Goal: Transaction & Acquisition: Purchase product/service

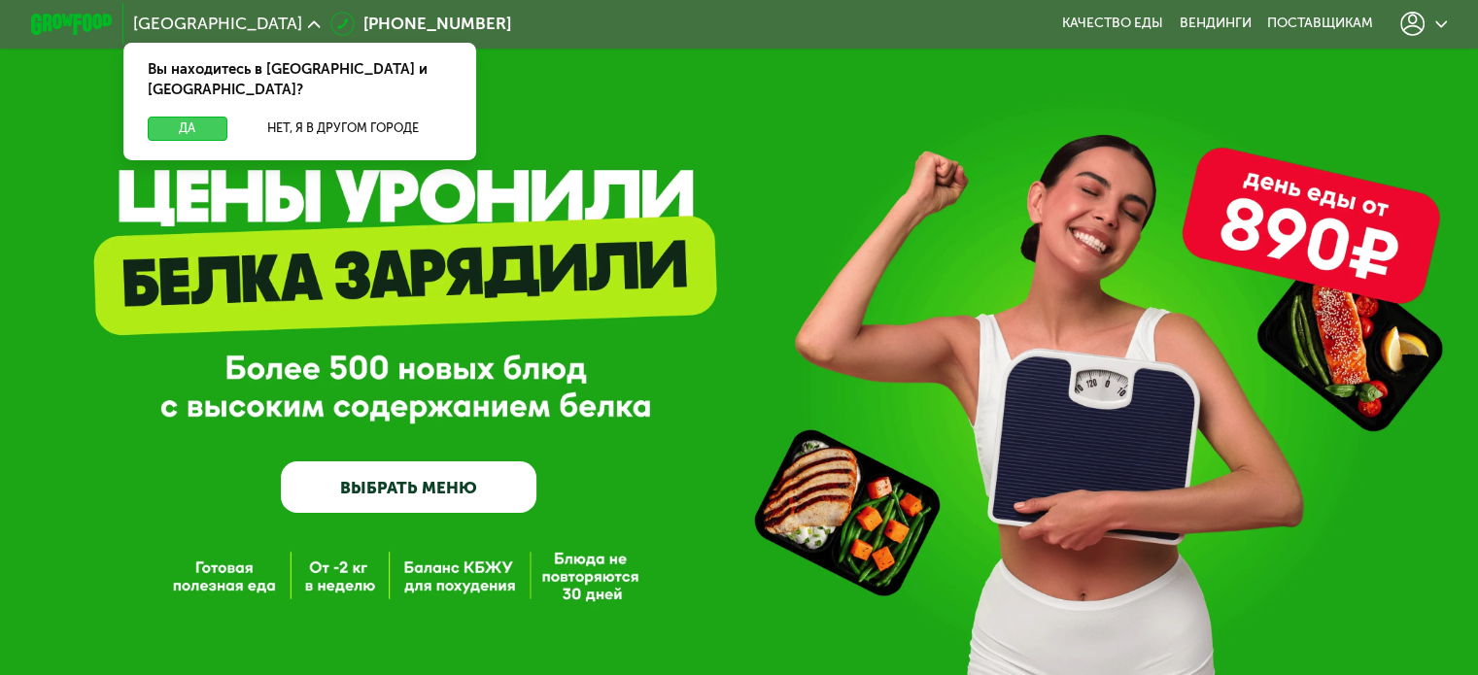
click at [196, 118] on button "Да" at bounding box center [187, 129] width 79 height 24
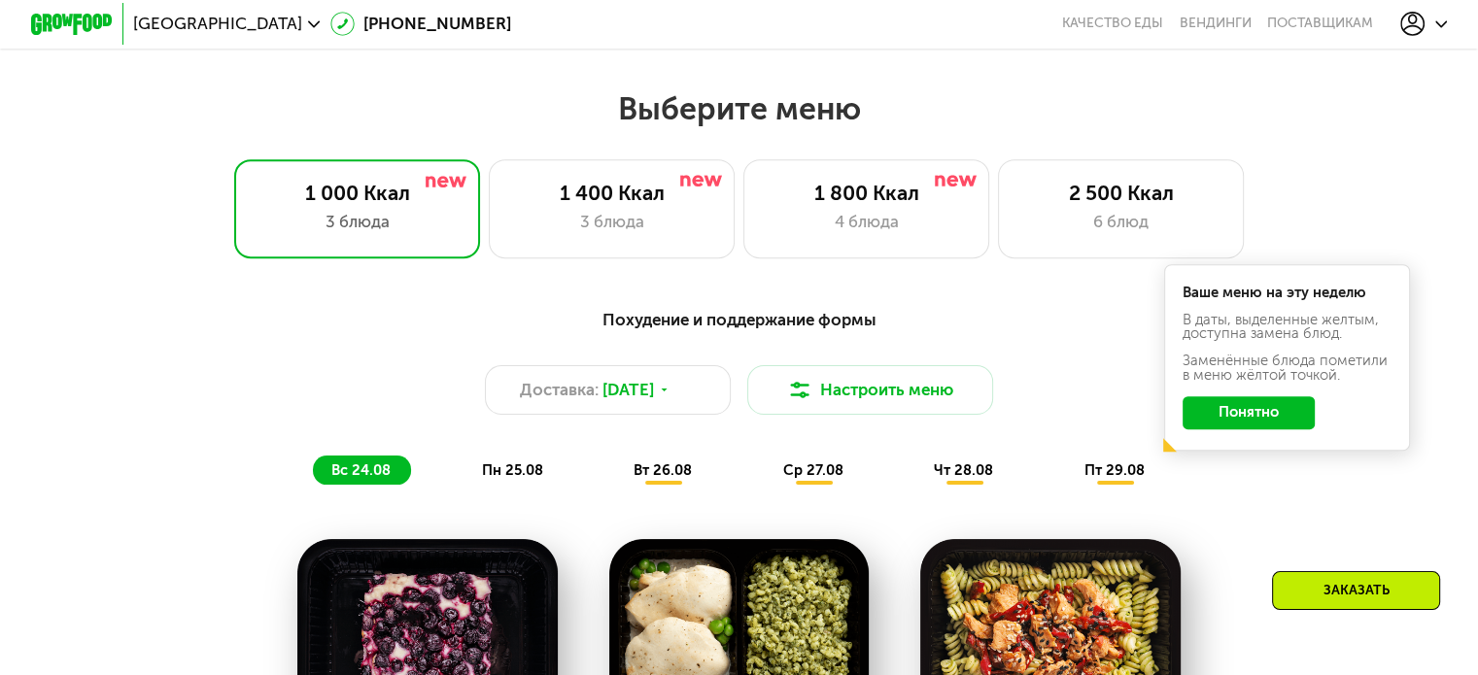
scroll to position [874, 0]
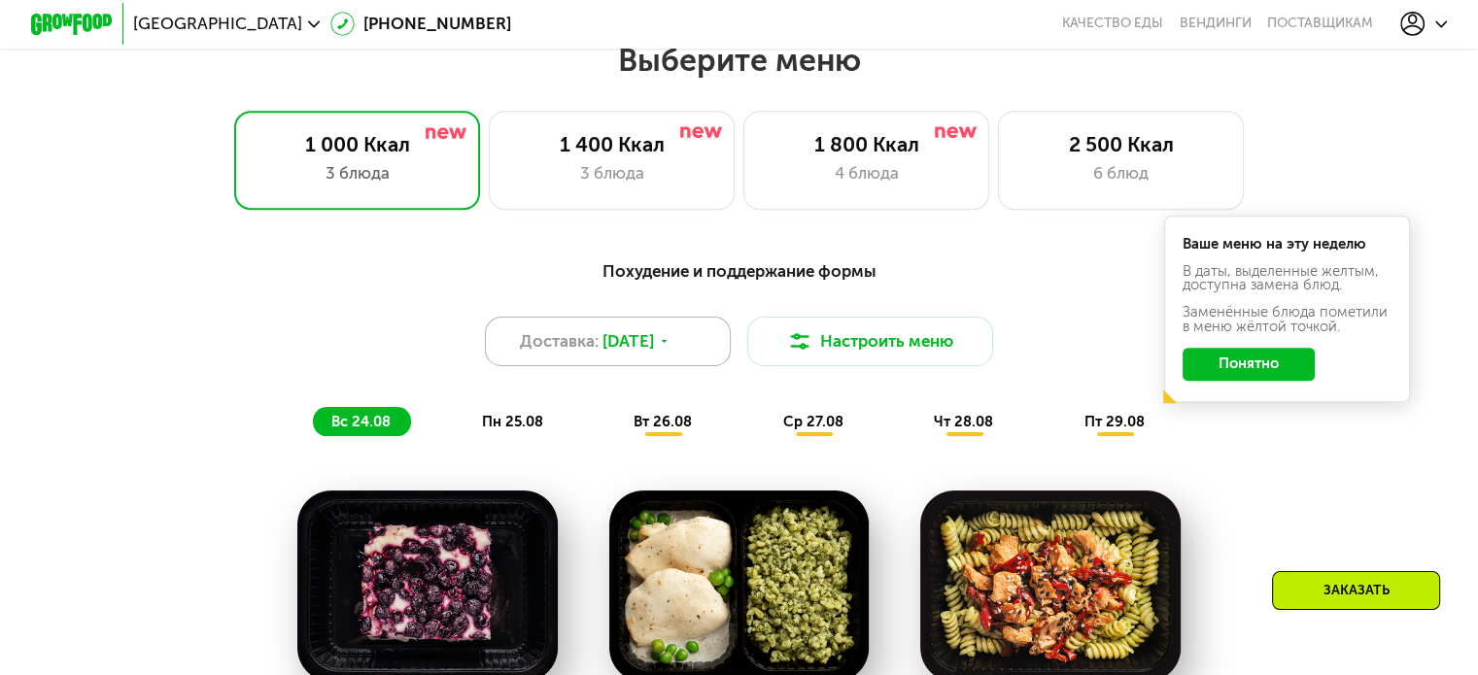
click at [628, 347] on span "[DATE]" at bounding box center [627, 341] width 51 height 24
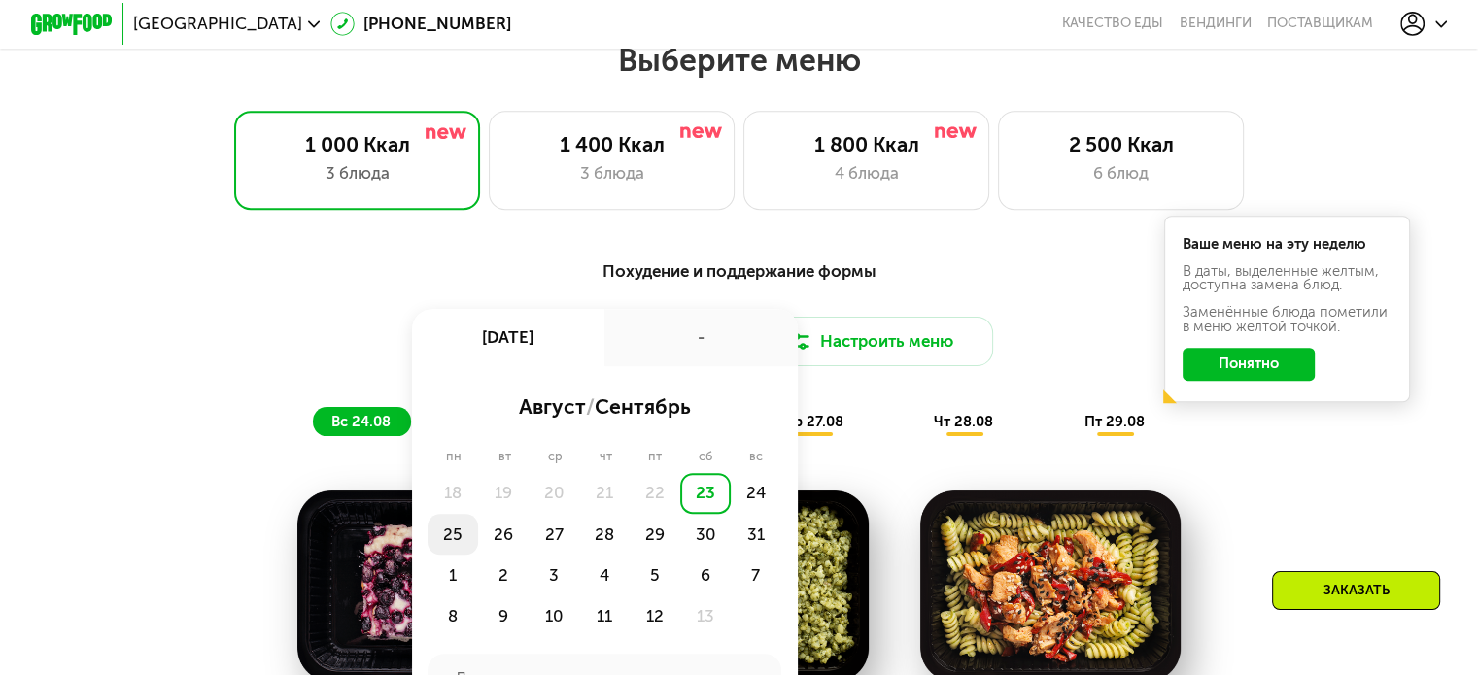
click at [478, 543] on div "25" at bounding box center [503, 534] width 51 height 41
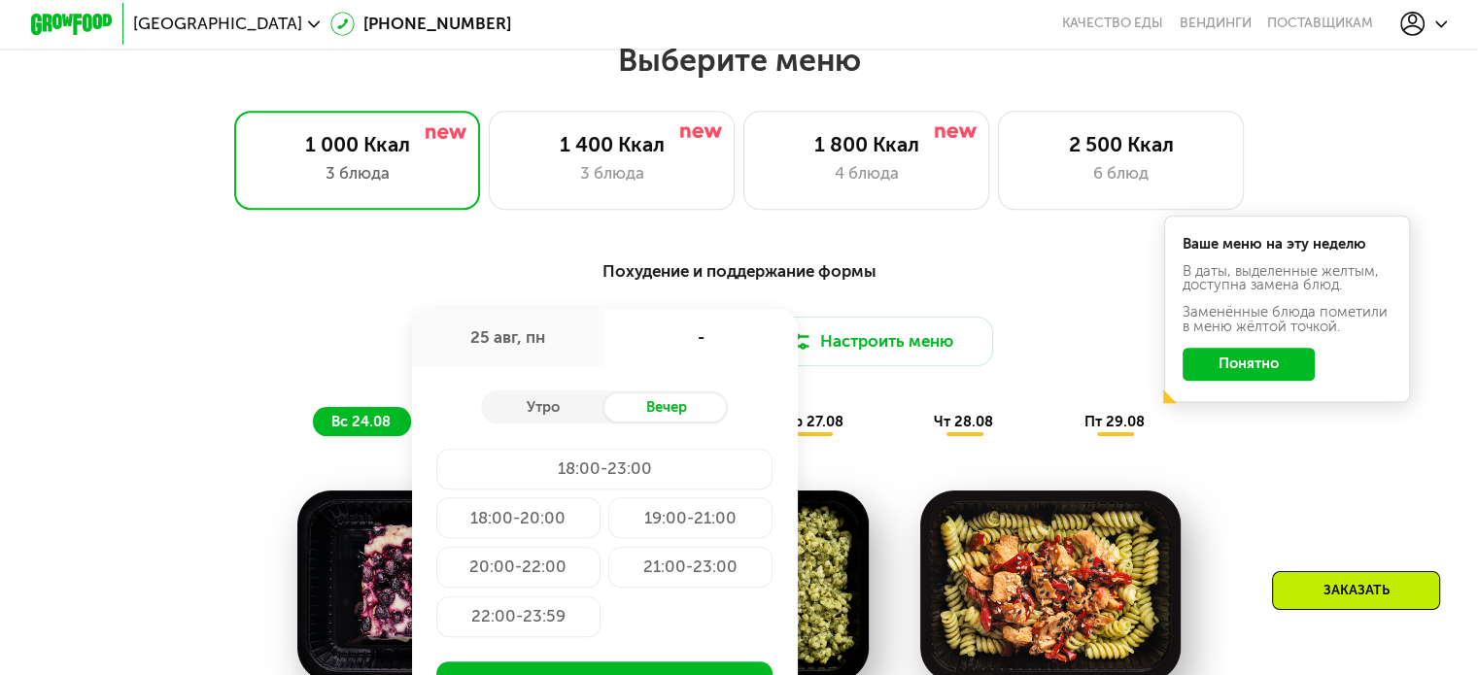
click at [914, 302] on div "Похудение и поддержание формы Доставка: [DATE] авг, пн - Утро Вечер 18:00-23:00…" at bounding box center [738, 347] width 1215 height 178
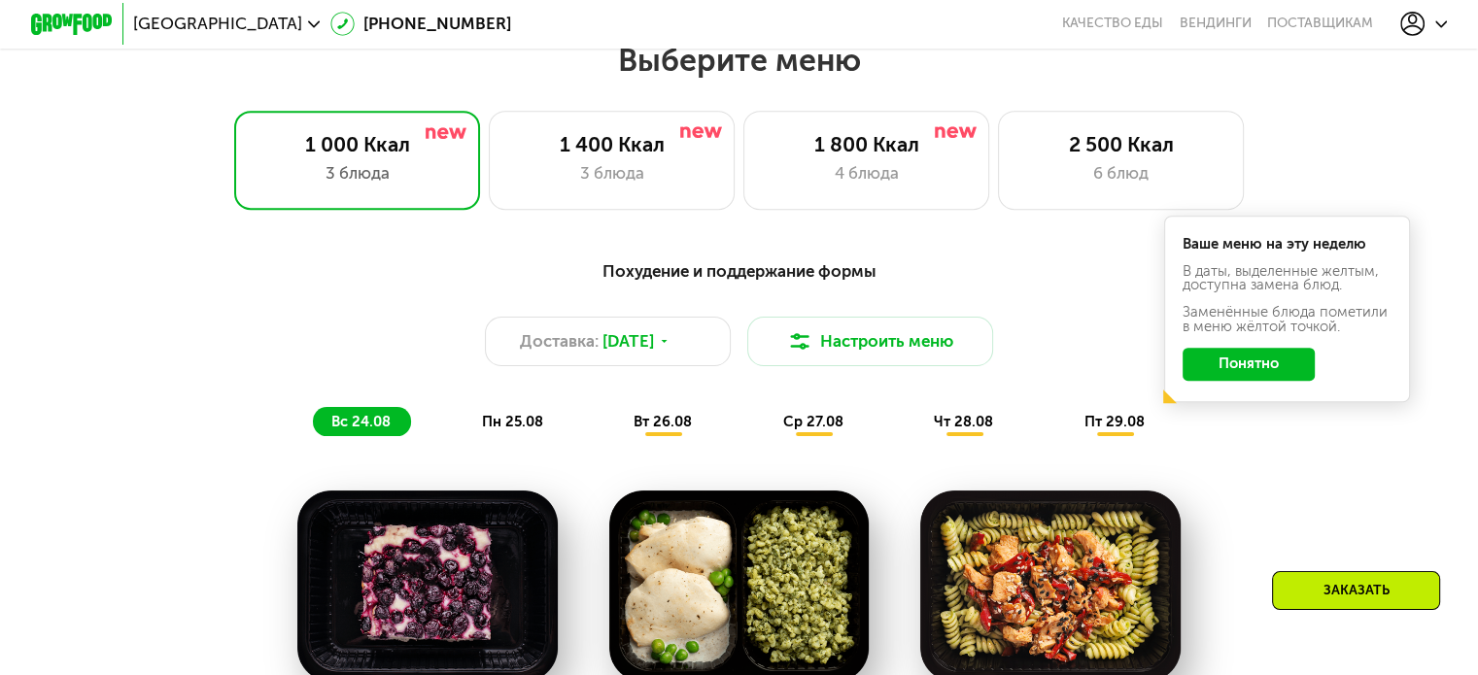
click at [1288, 376] on button "Понятно" at bounding box center [1248, 364] width 132 height 33
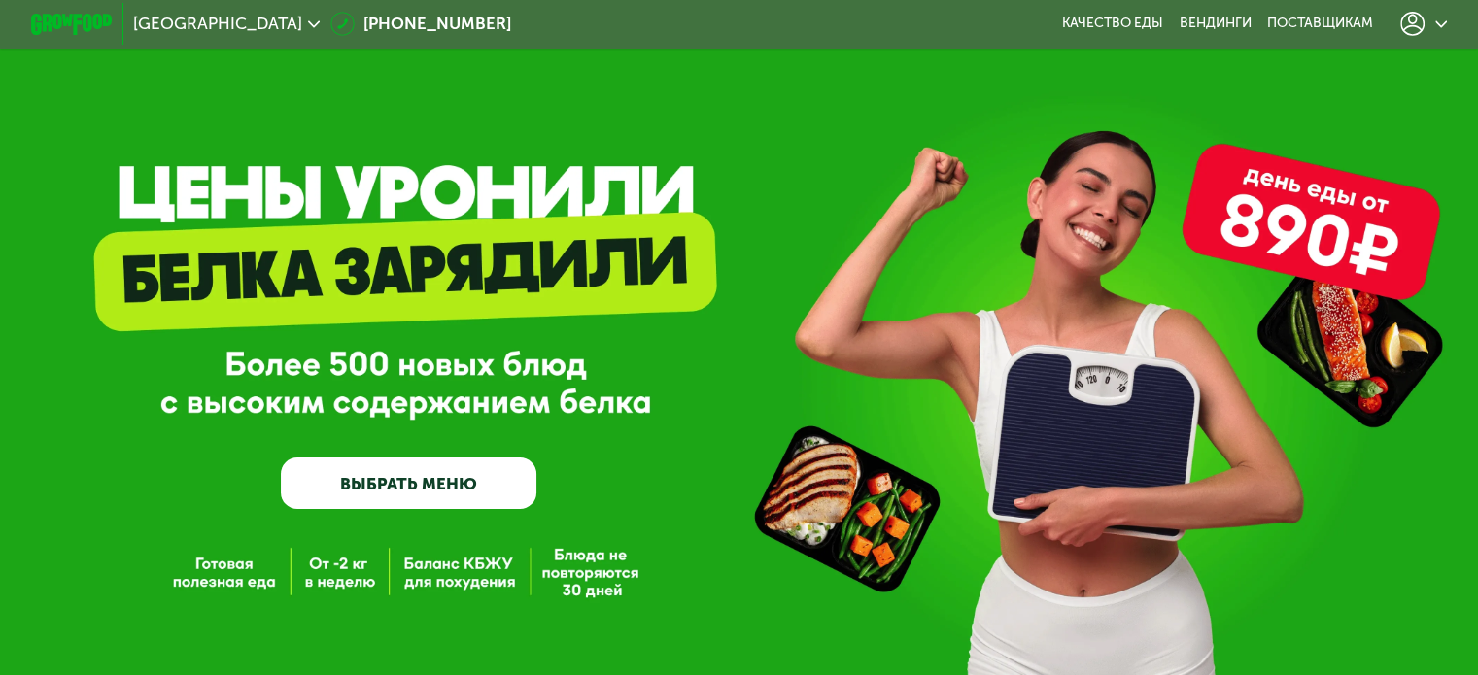
scroll to position [0, 0]
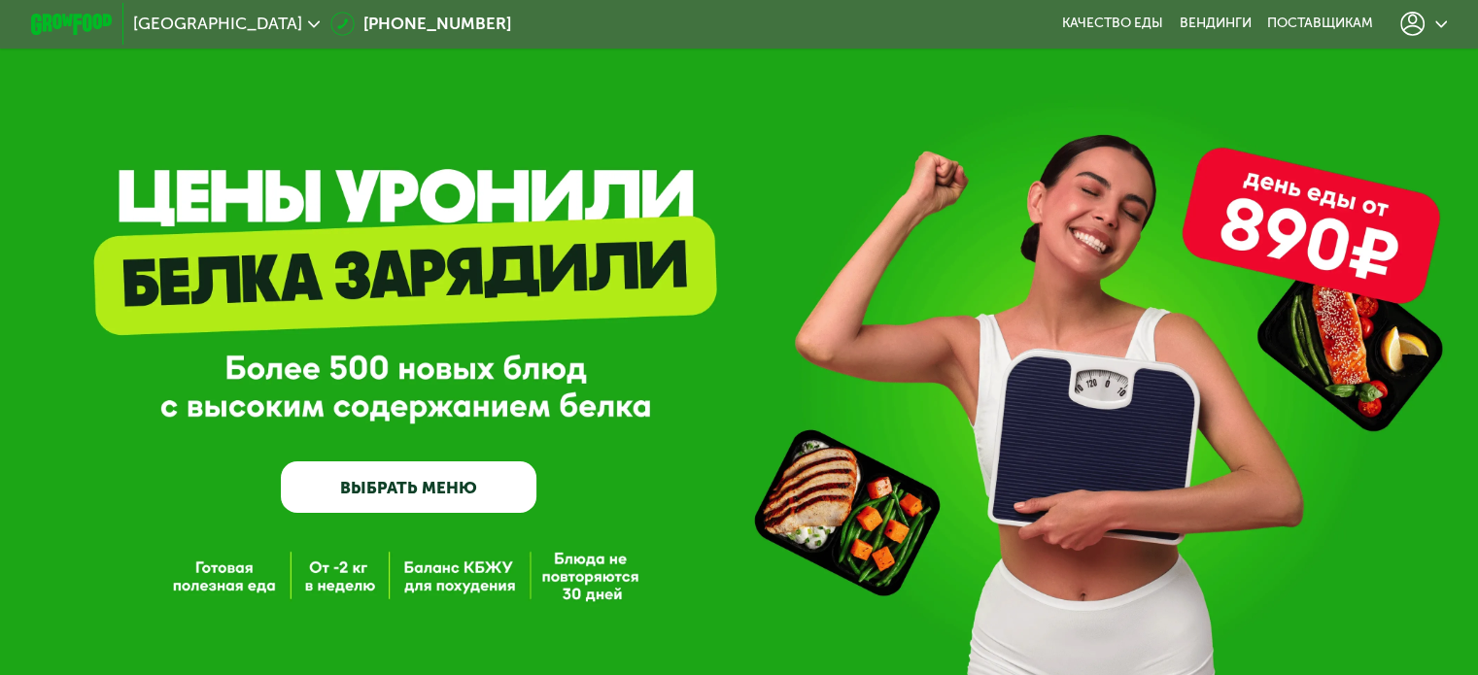
click at [1453, 19] on div at bounding box center [1423, 24] width 68 height 45
click at [1437, 19] on div at bounding box center [1424, 24] width 48 height 24
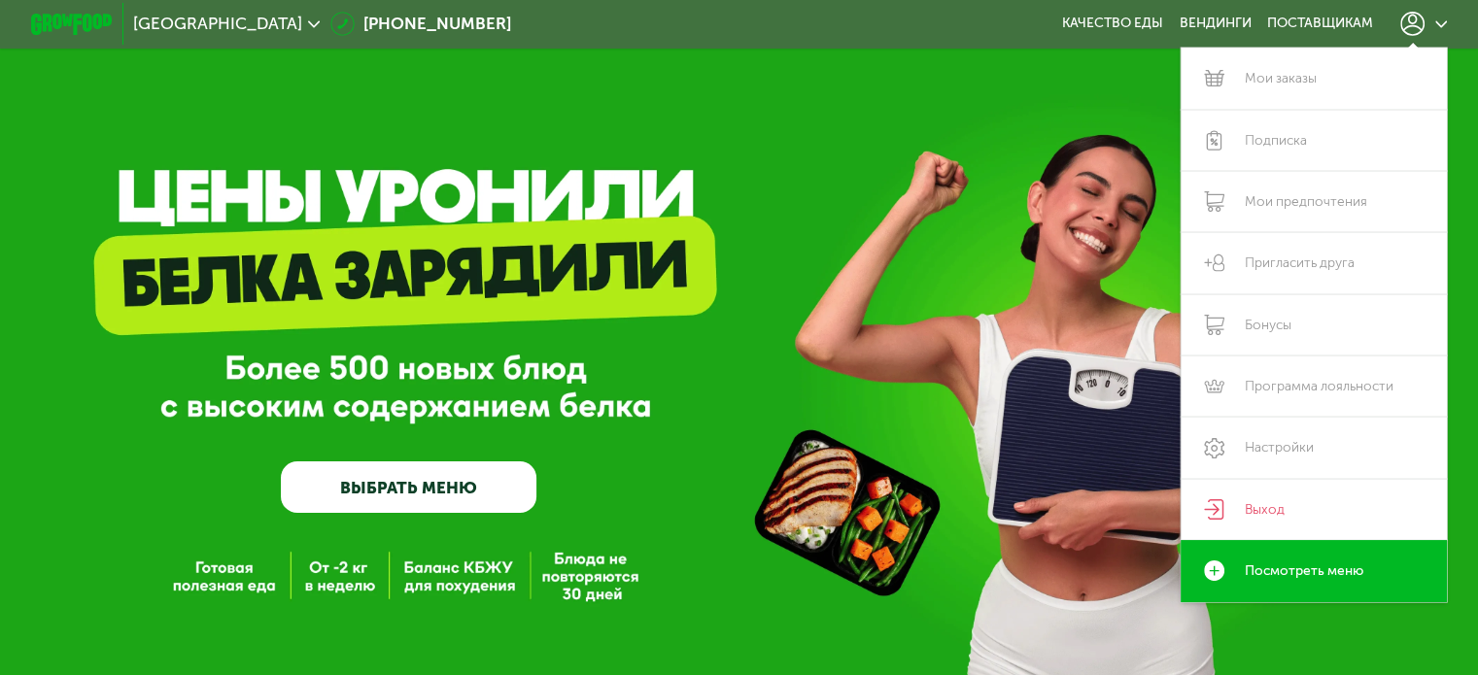
click at [886, 131] on div "GrowFood — доставка правильного питания ВЫБРАТЬ МЕНЮ" at bounding box center [739, 349] width 1478 height 698
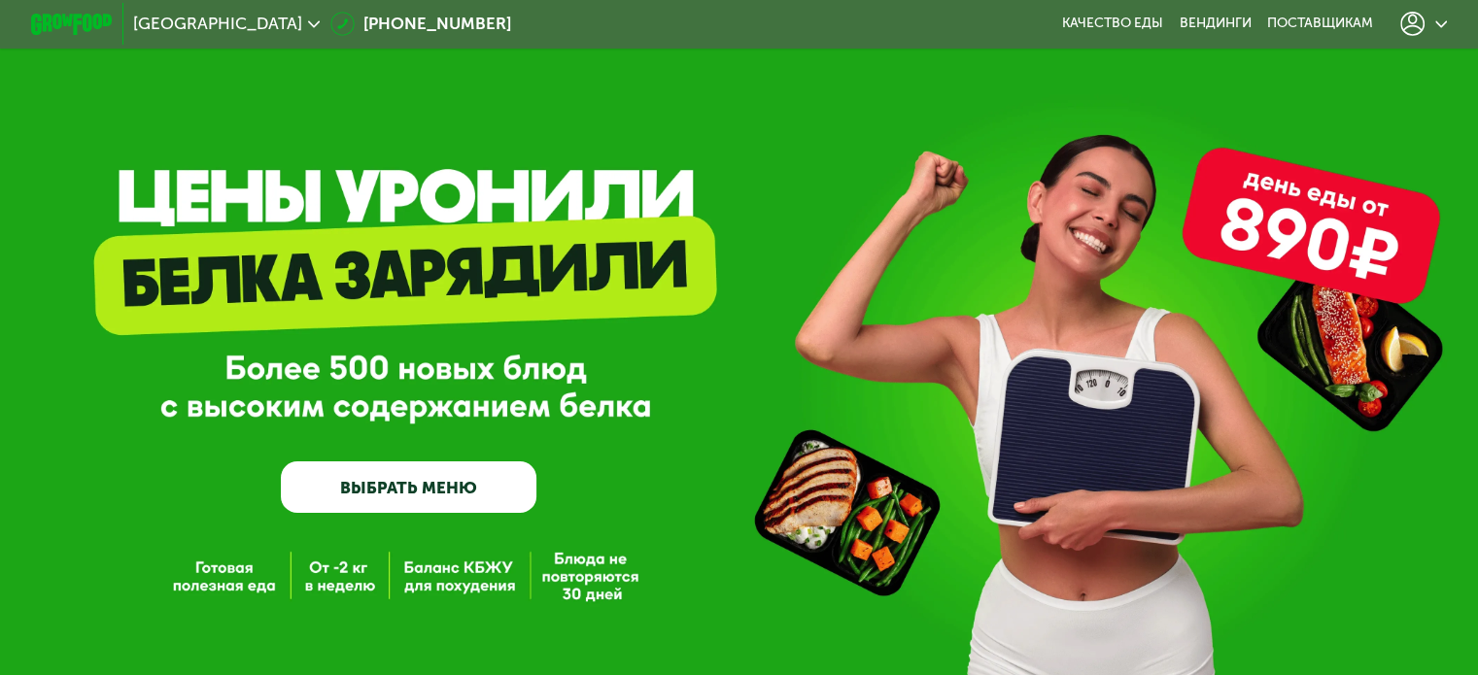
click at [31, 21] on img at bounding box center [72, 24] width 82 height 21
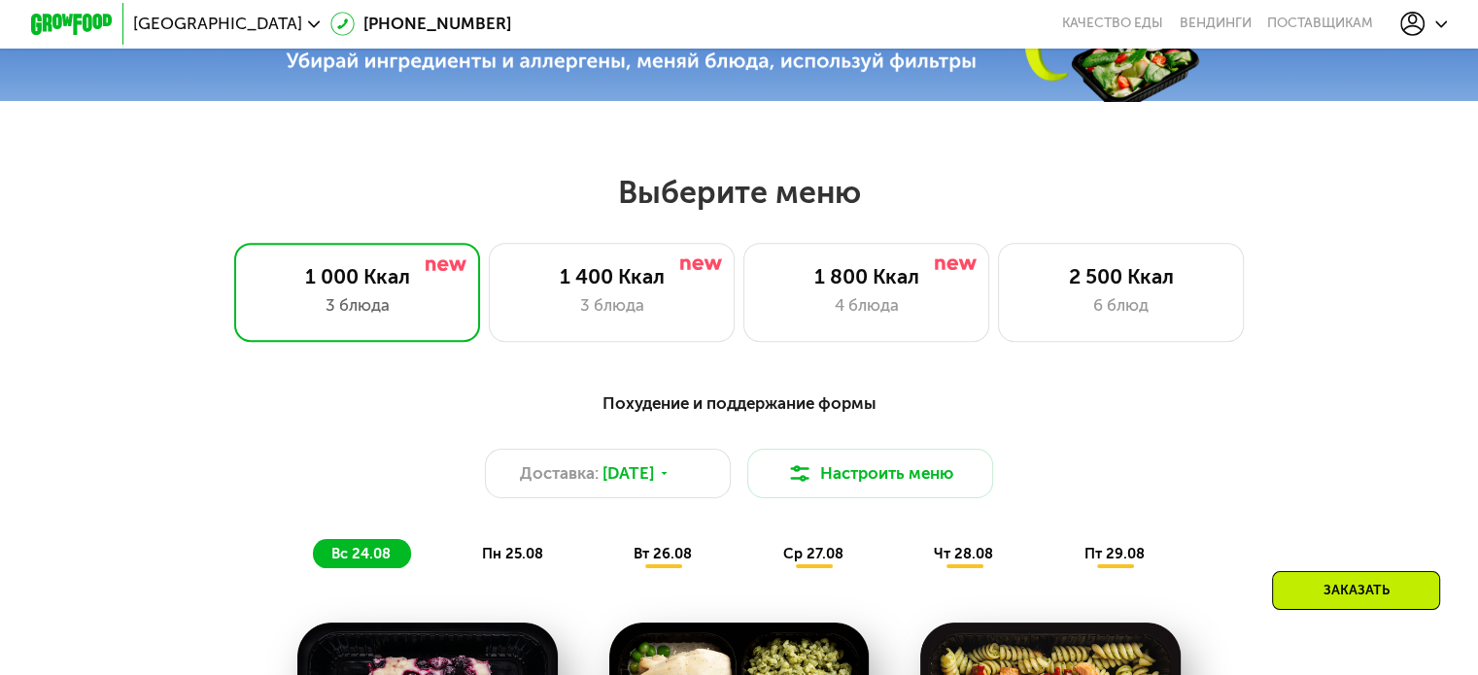
scroll to position [777, 0]
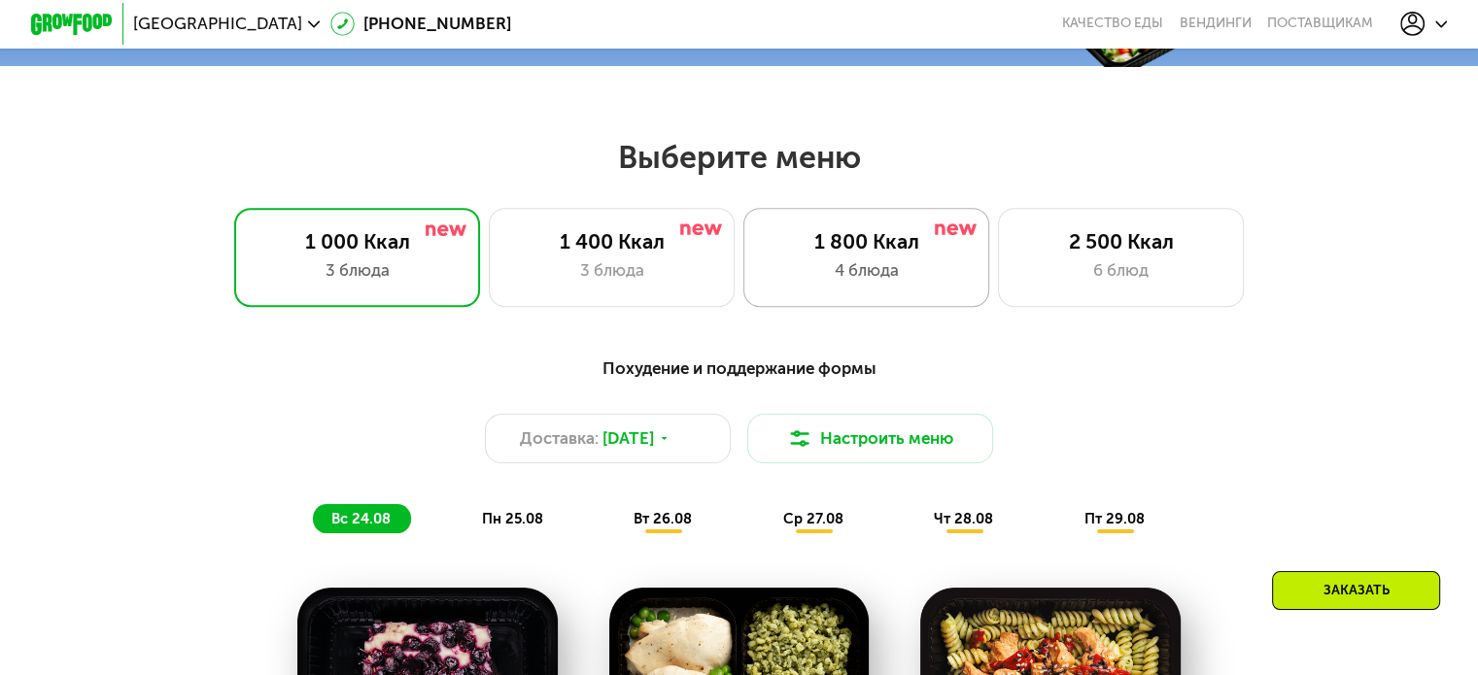
click at [905, 271] on div "4 блюда" at bounding box center [866, 270] width 203 height 24
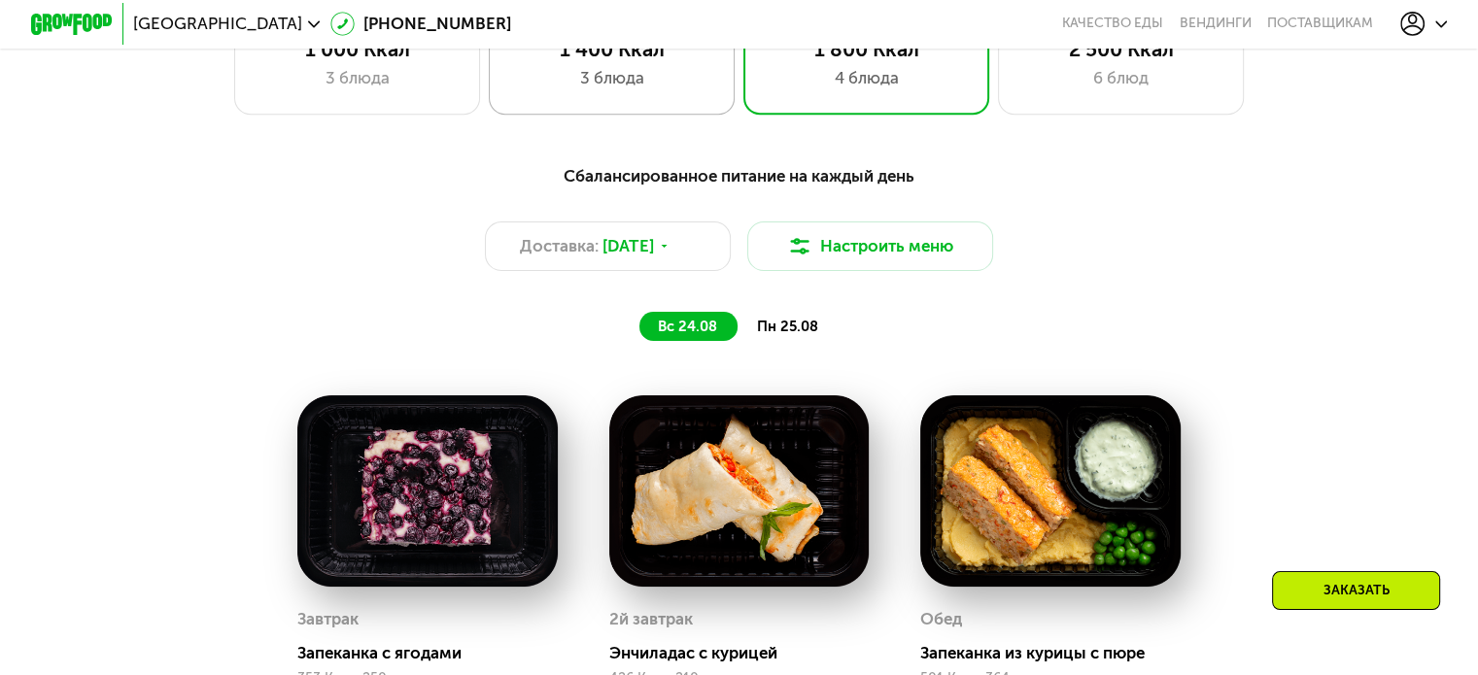
scroll to position [972, 0]
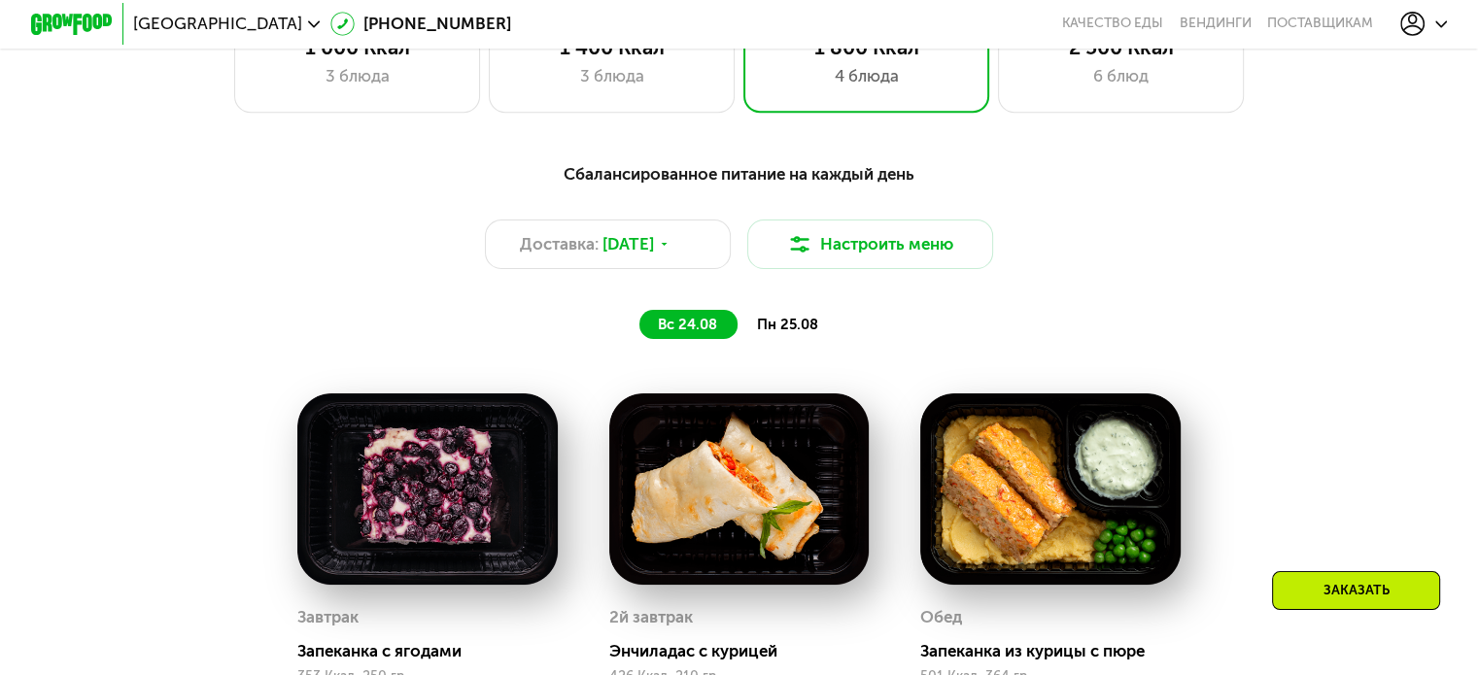
click at [768, 333] on span "пн 25.08" at bounding box center [786, 324] width 61 height 17
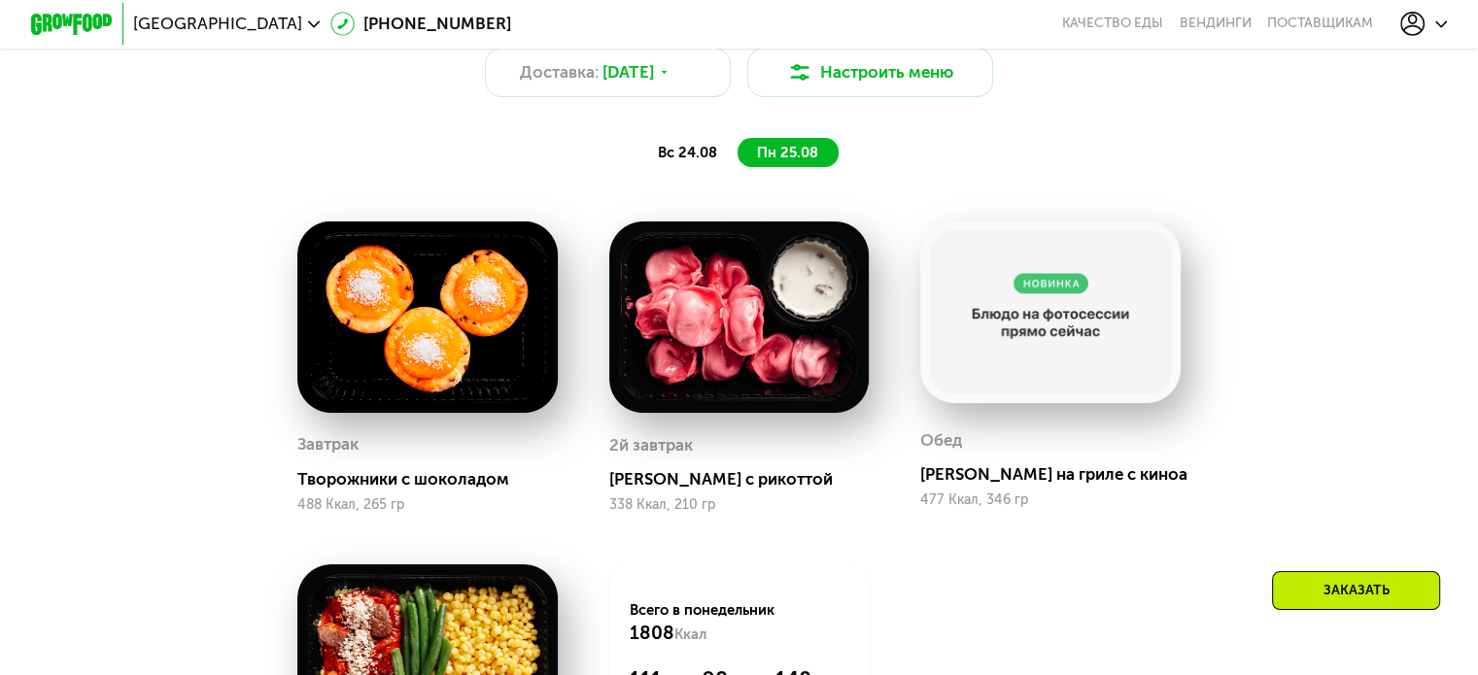
scroll to position [1166, 0]
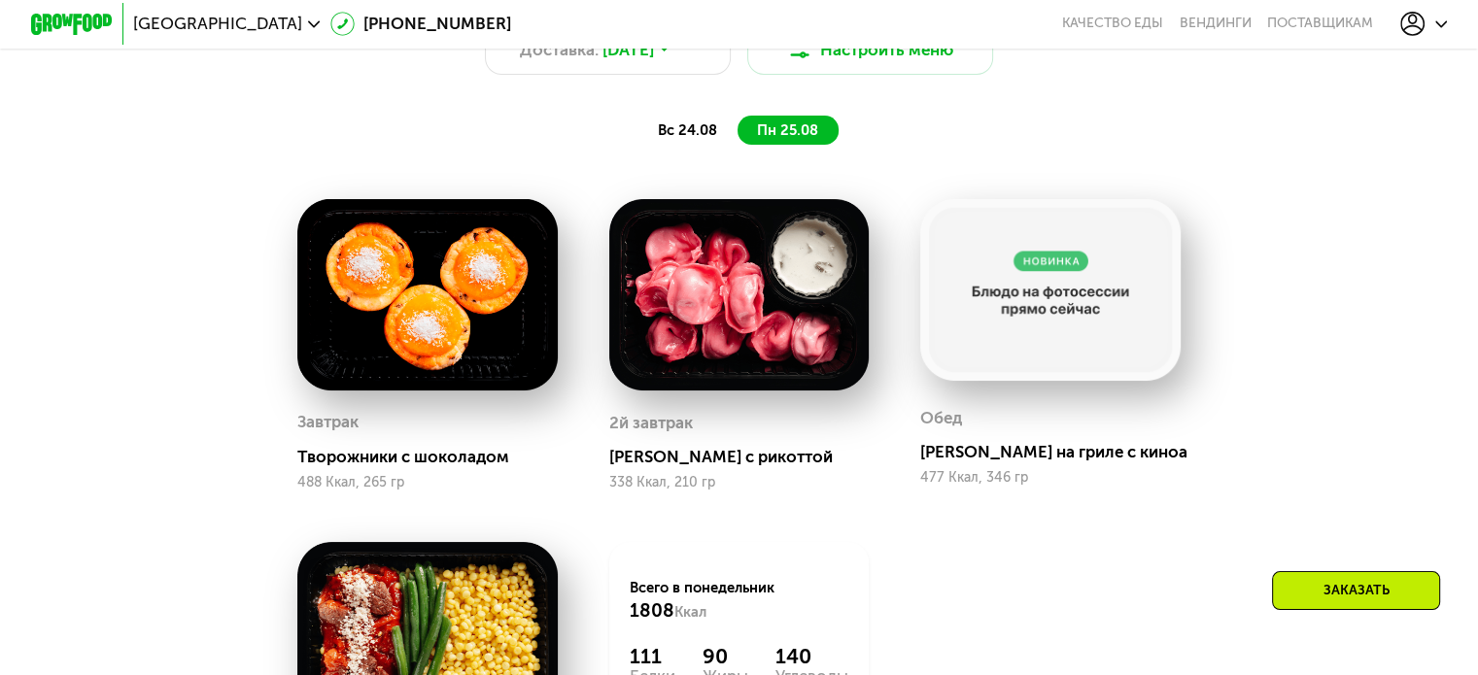
click at [1349, 605] on div "Заказать" at bounding box center [1356, 590] width 168 height 39
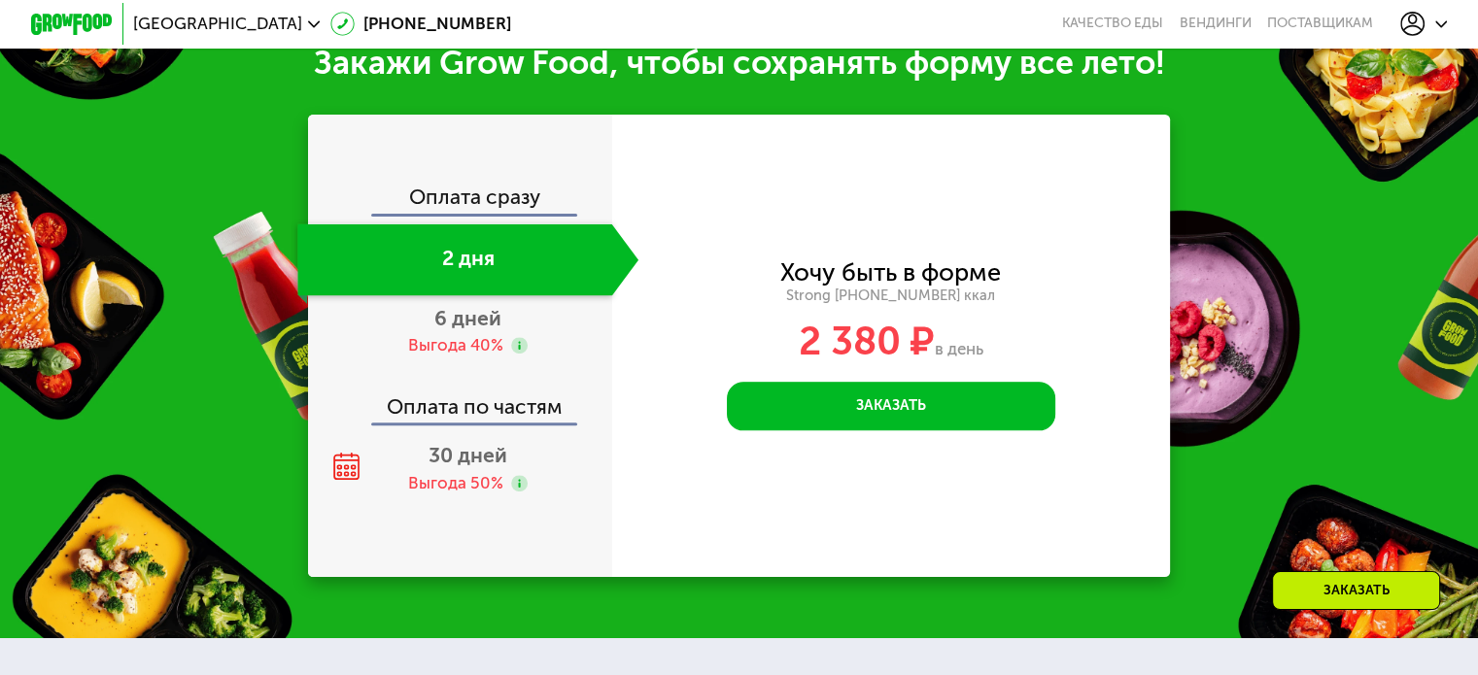
scroll to position [2156, 0]
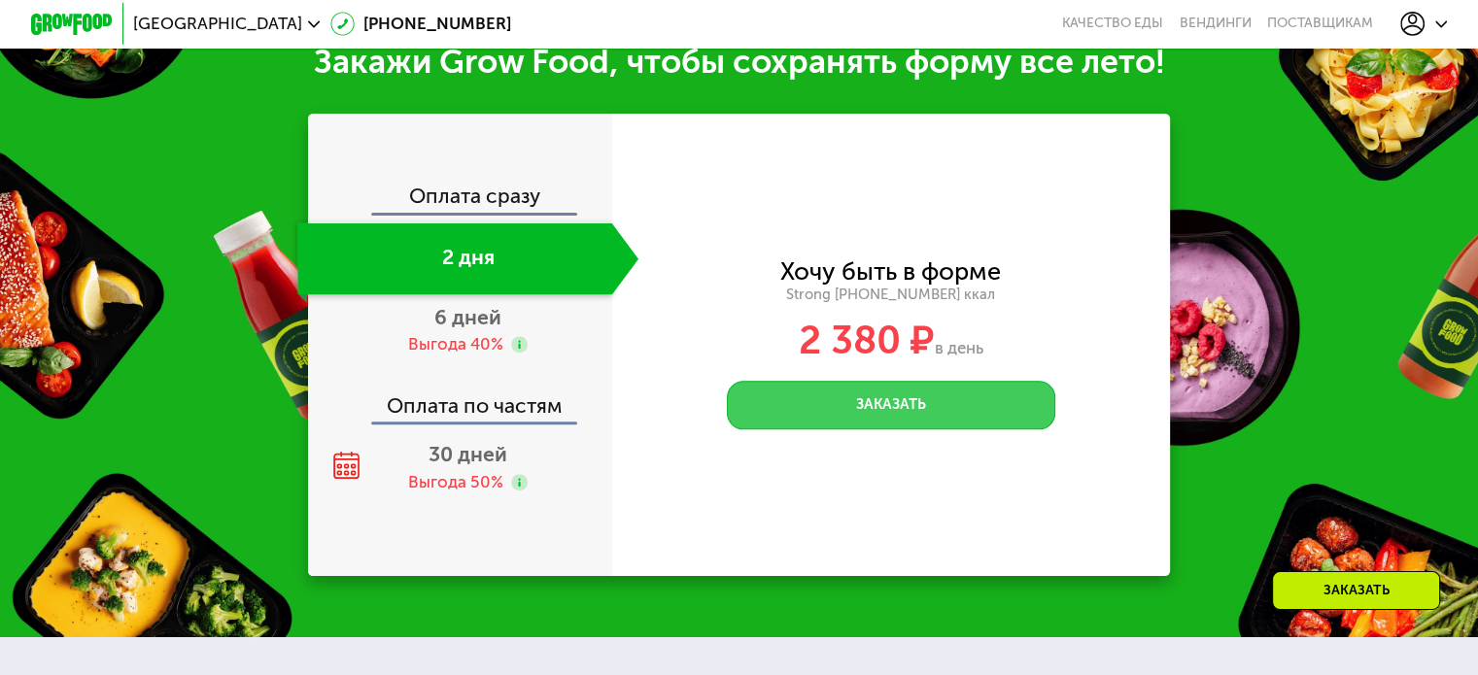
click at [874, 423] on button "Заказать" at bounding box center [891, 406] width 328 height 50
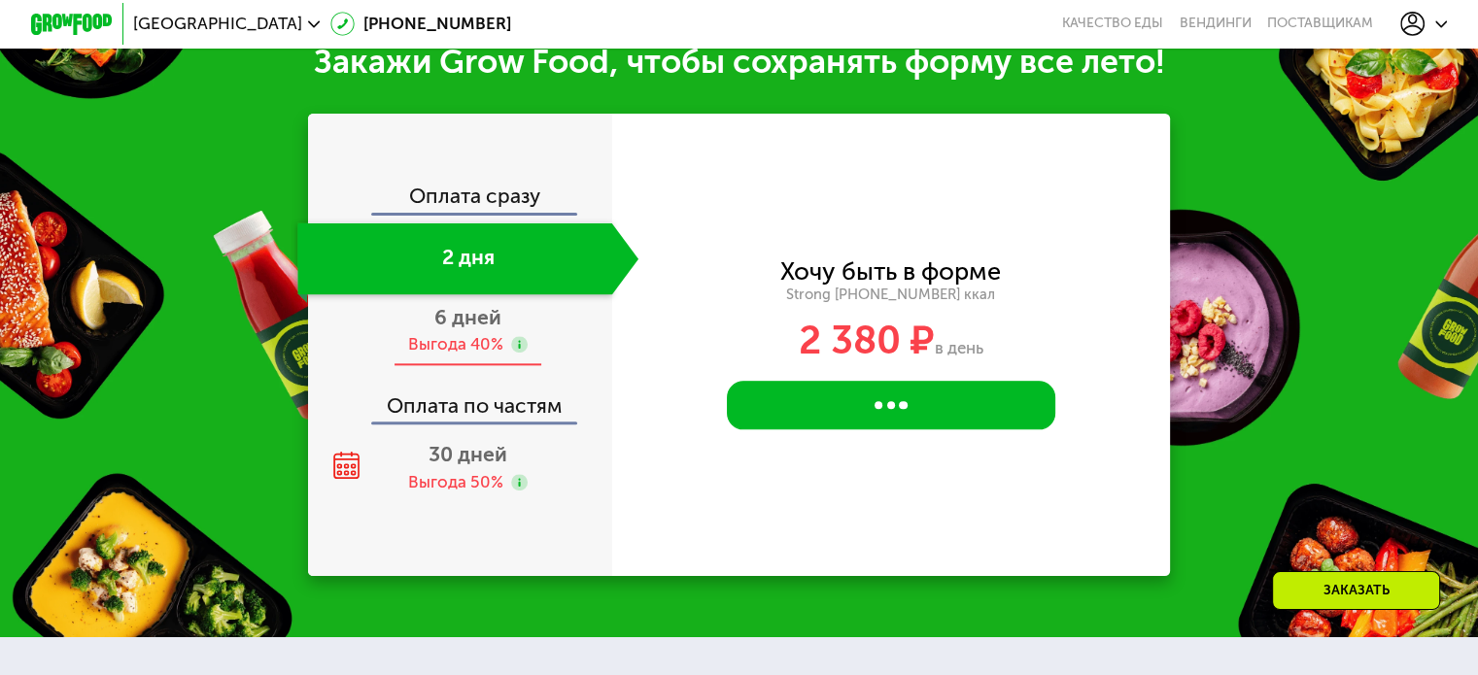
click at [435, 356] on div "Выгода 40%" at bounding box center [455, 344] width 95 height 22
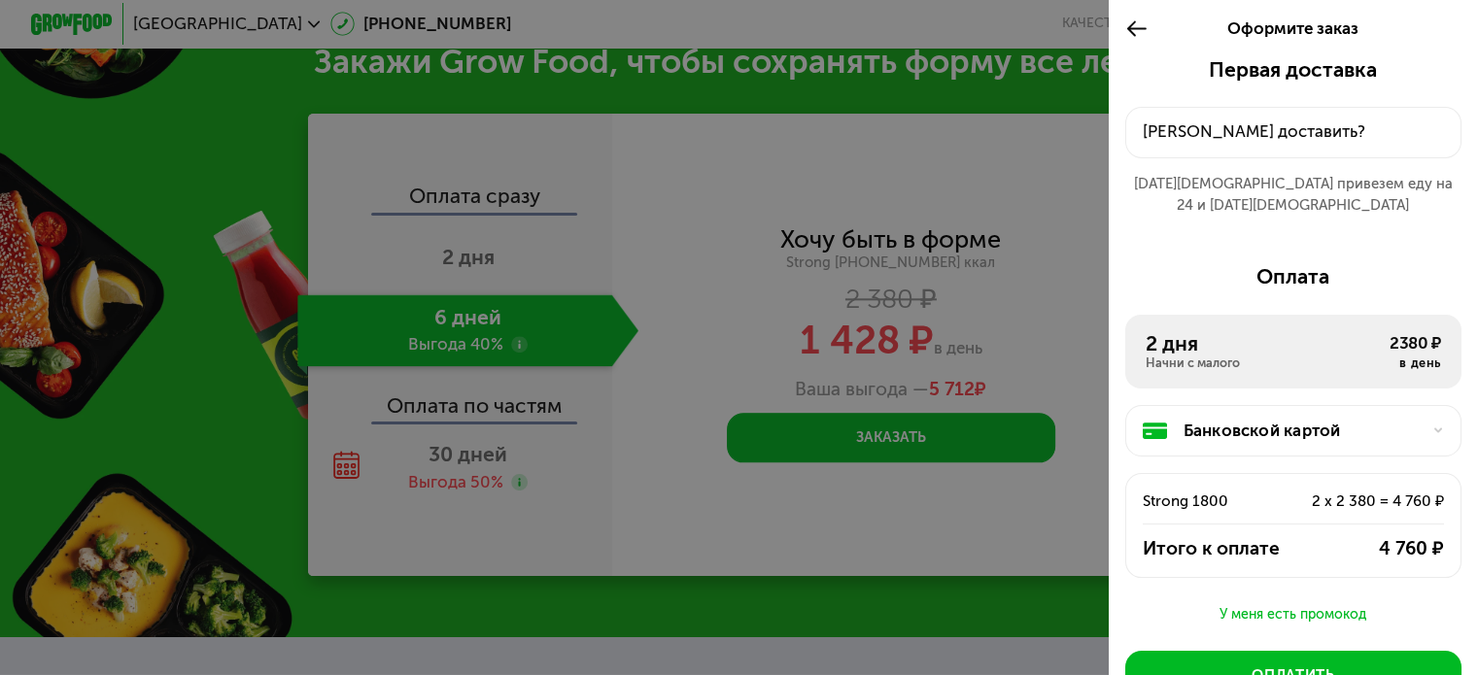
click at [1277, 125] on div "[PERSON_NAME] доставить?" at bounding box center [1294, 132] width 302 height 24
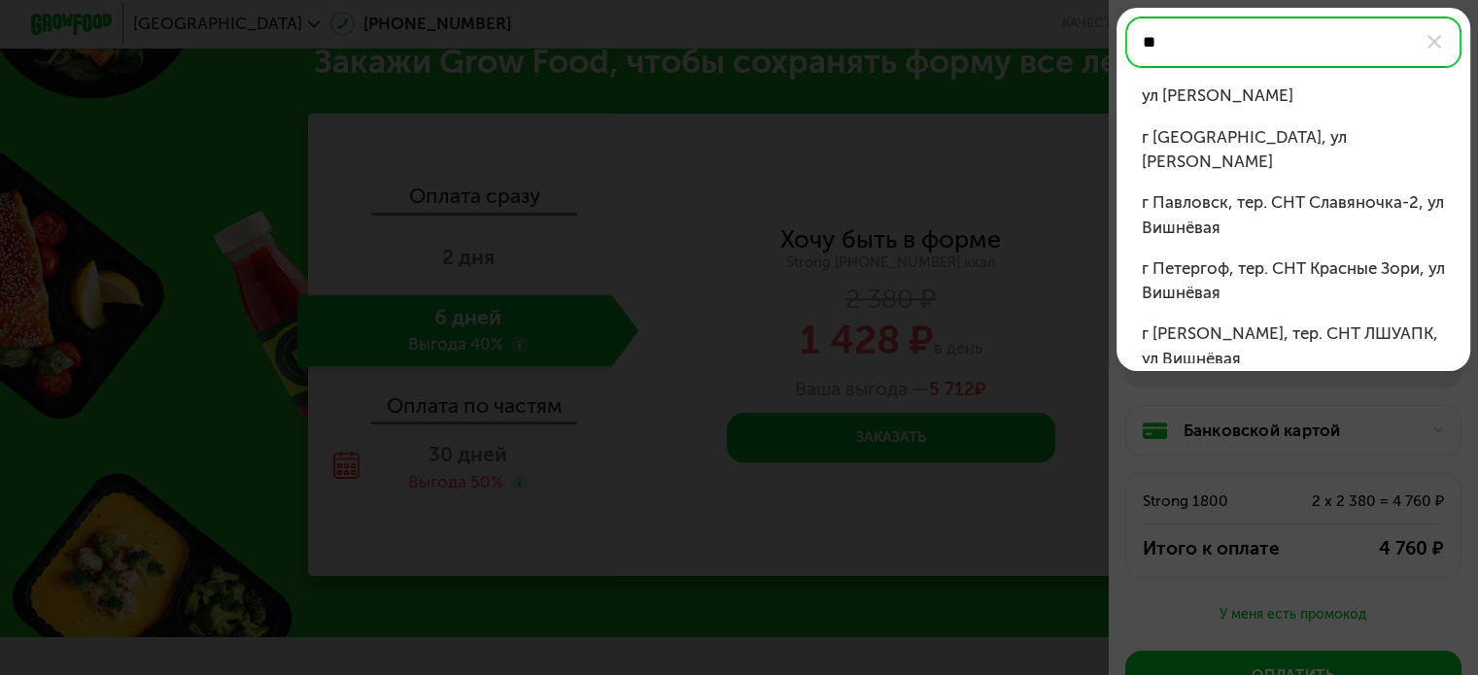
type input "*"
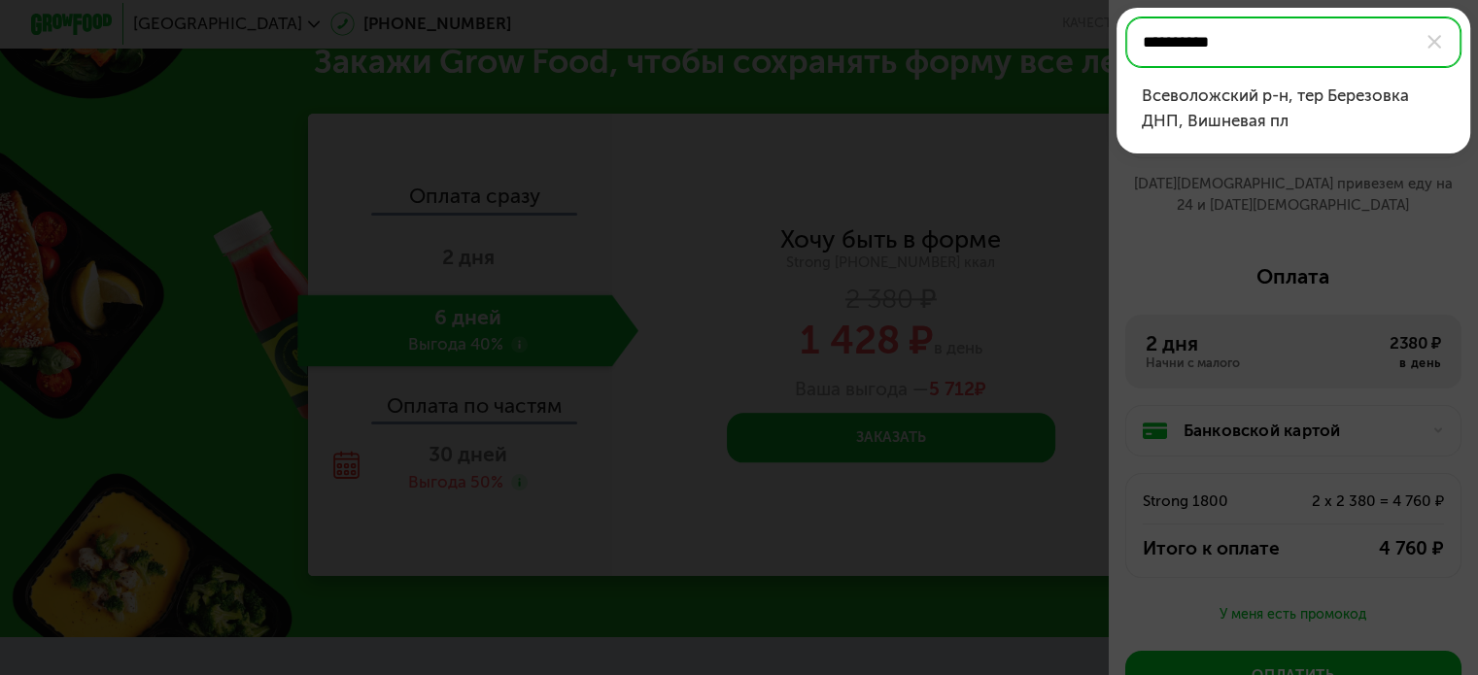
click at [1280, 113] on div "Всеволожский р-н, тер Березовка ДНП, Вишневая пл" at bounding box center [1294, 109] width 304 height 50
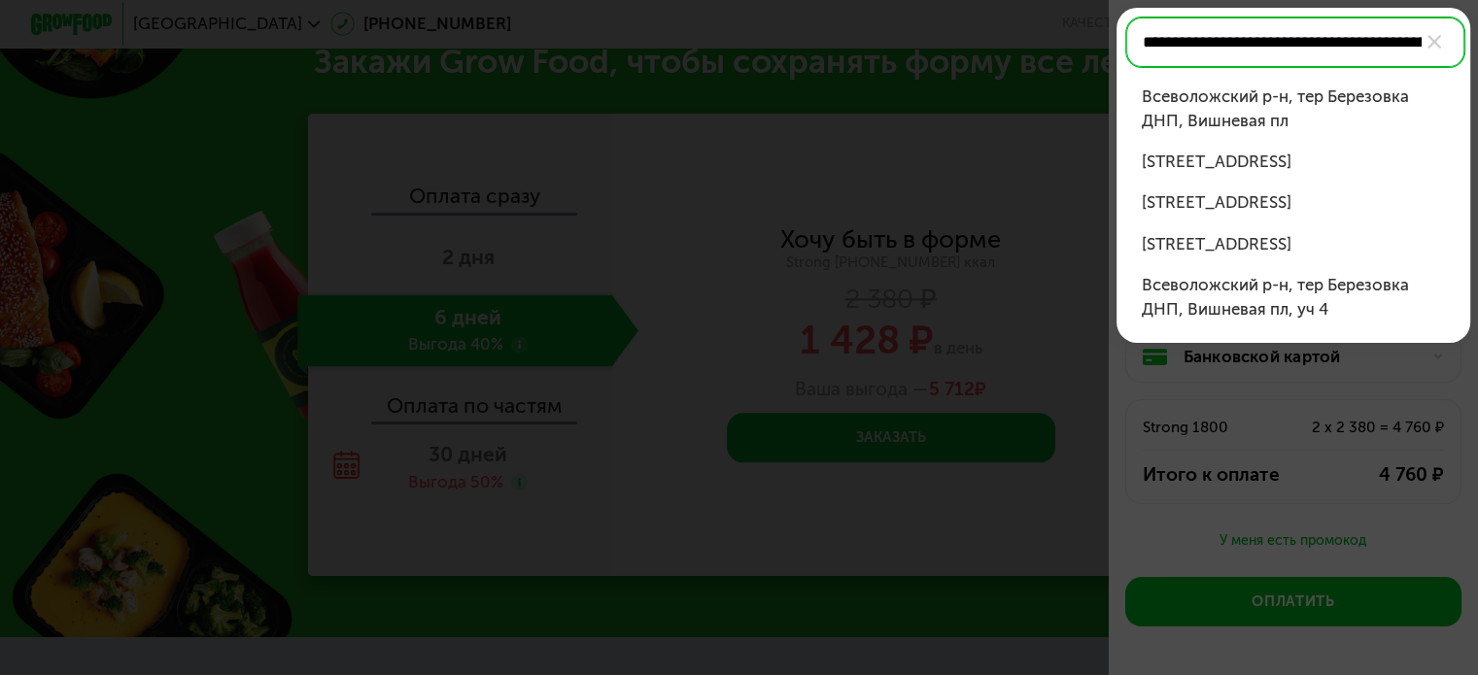
click at [1252, 256] on div "[STREET_ADDRESS]" at bounding box center [1294, 244] width 304 height 24
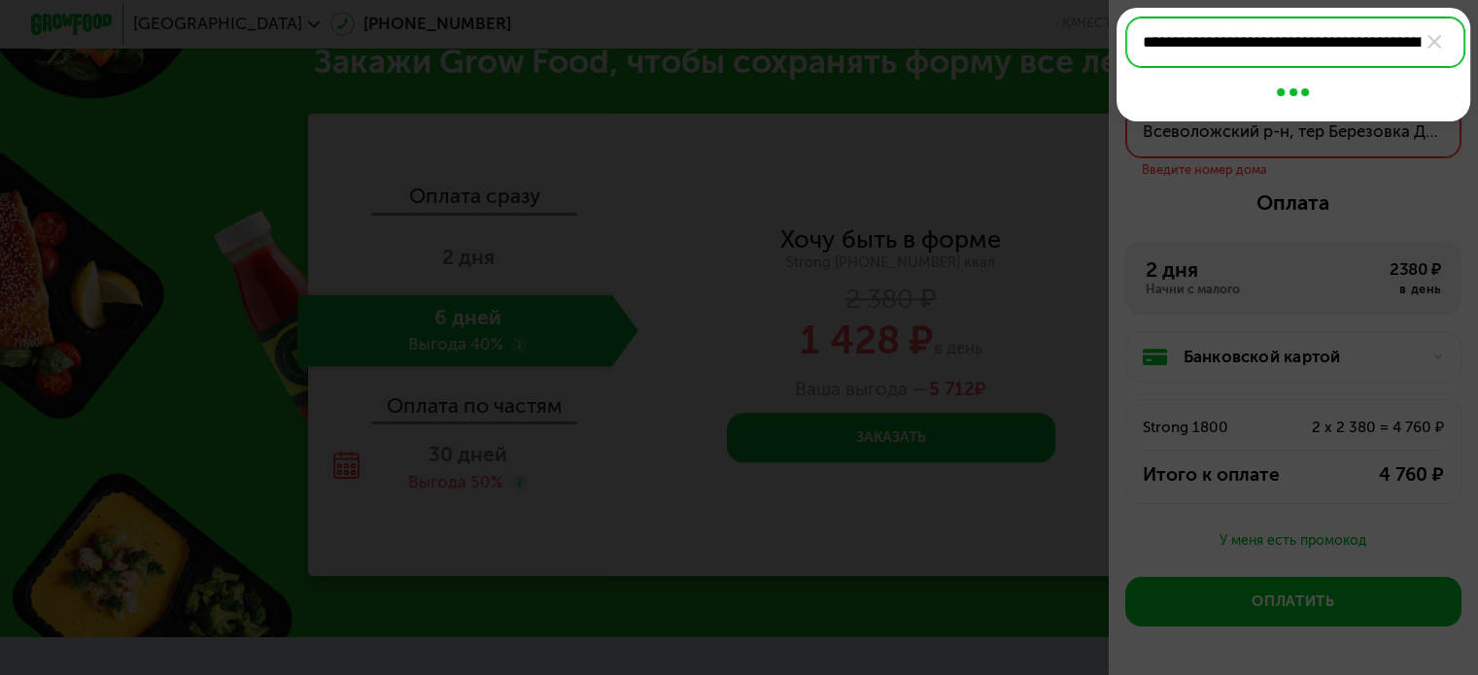
type input "**********"
